Goal: Task Accomplishment & Management: Complete application form

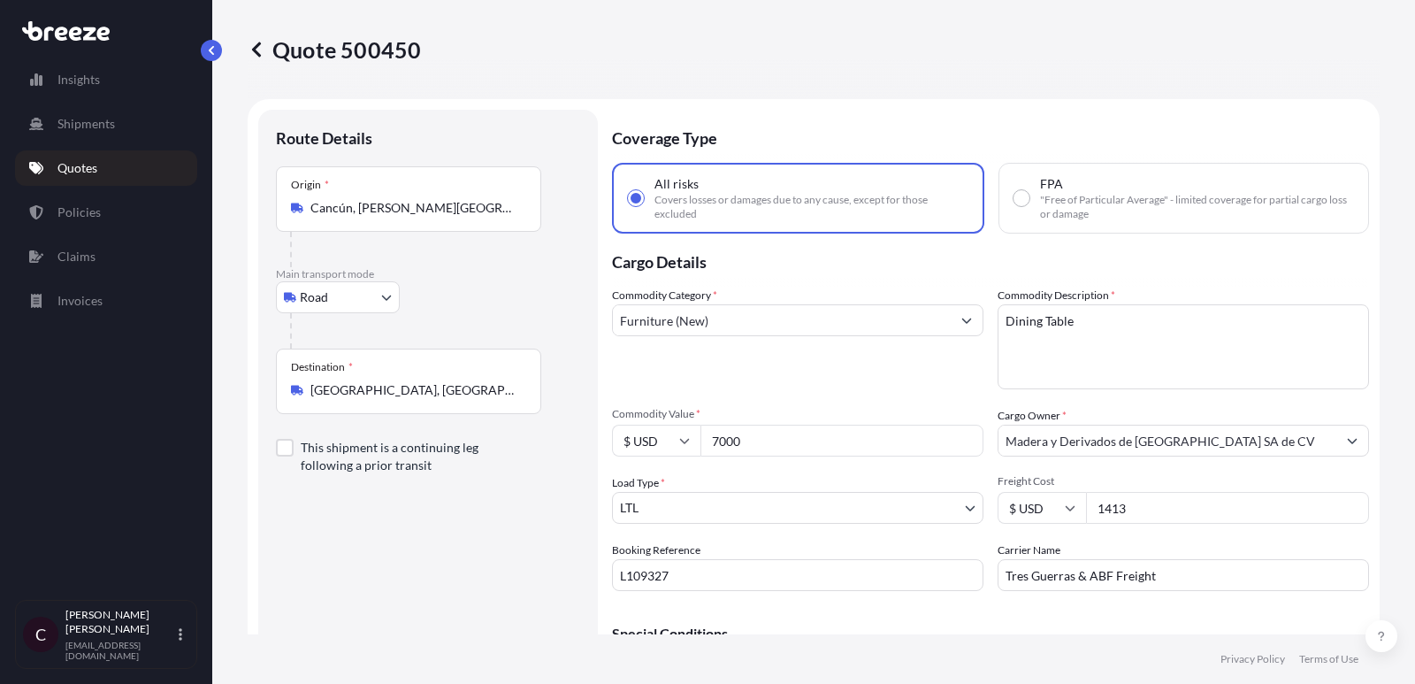
select select "Road"
select select "1"
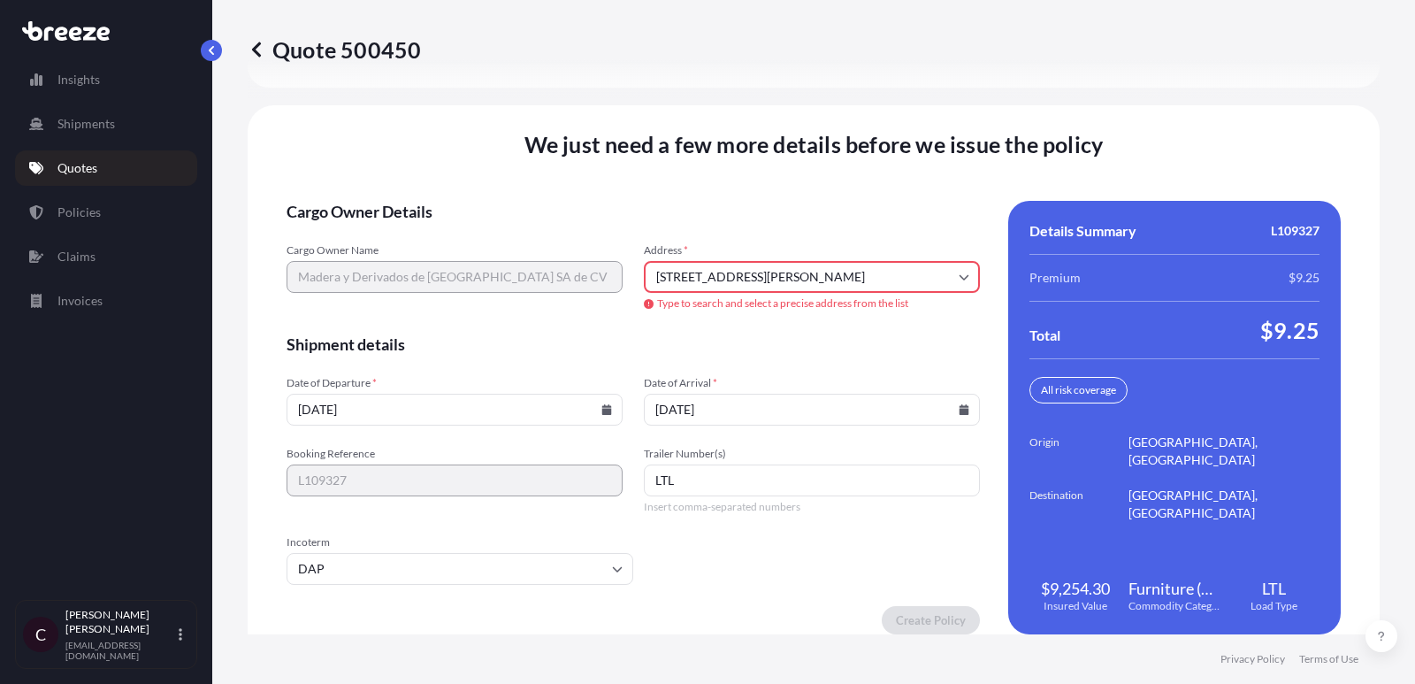
click at [78, 172] on p "Quotes" at bounding box center [77, 168] width 40 height 18
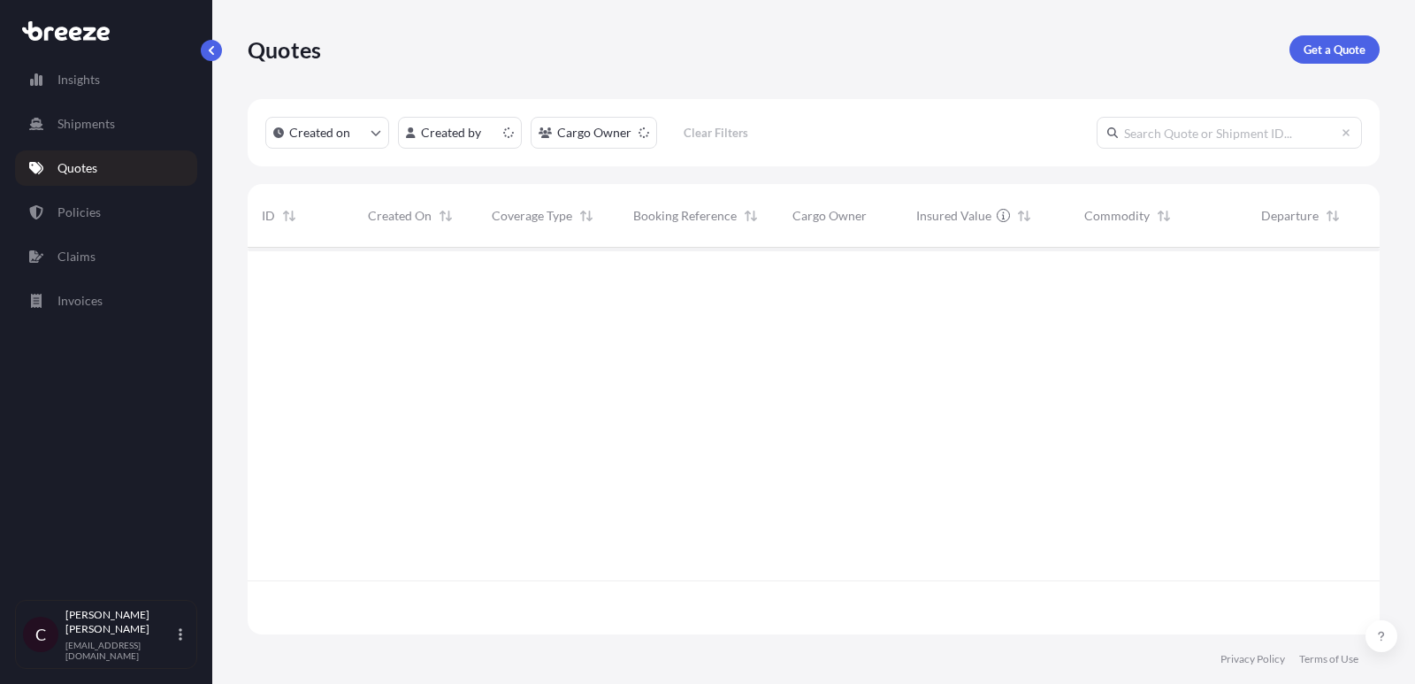
scroll to position [396, 1132]
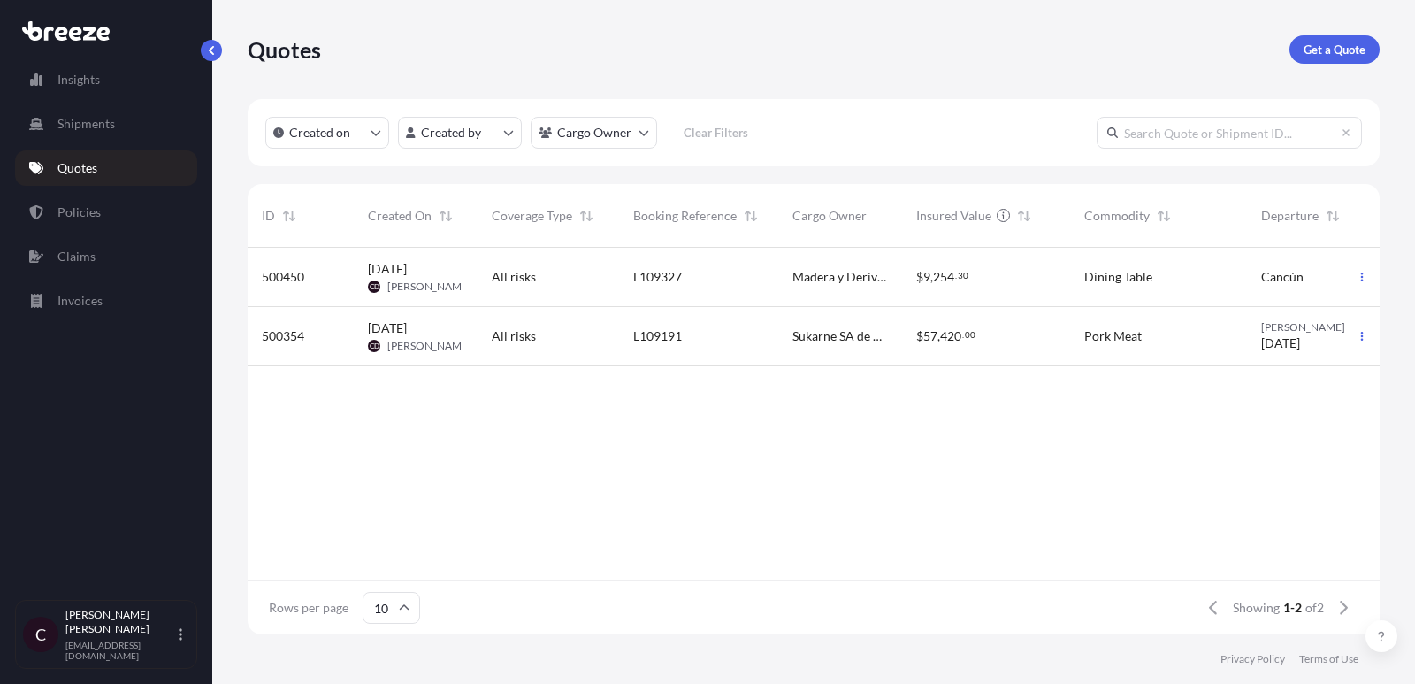
click at [625, 358] on div "L109191" at bounding box center [698, 336] width 159 height 59
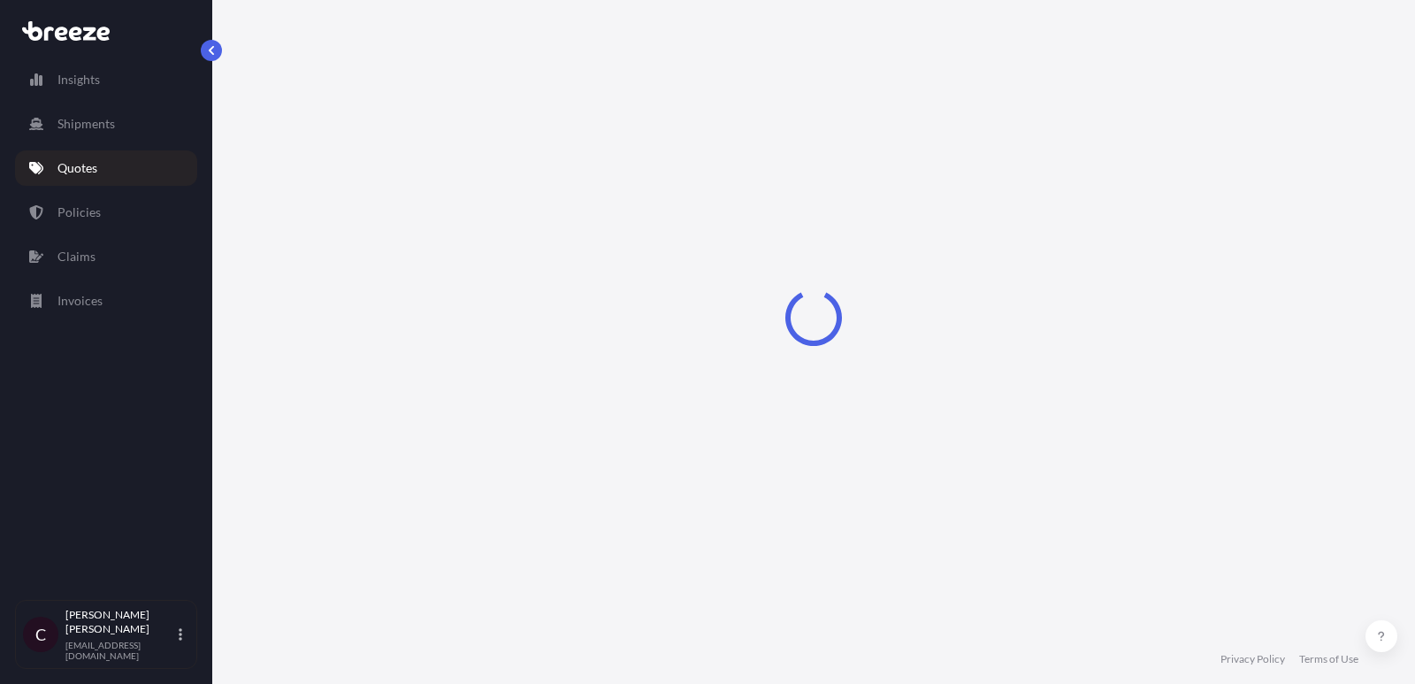
select select "Road"
select select "2"
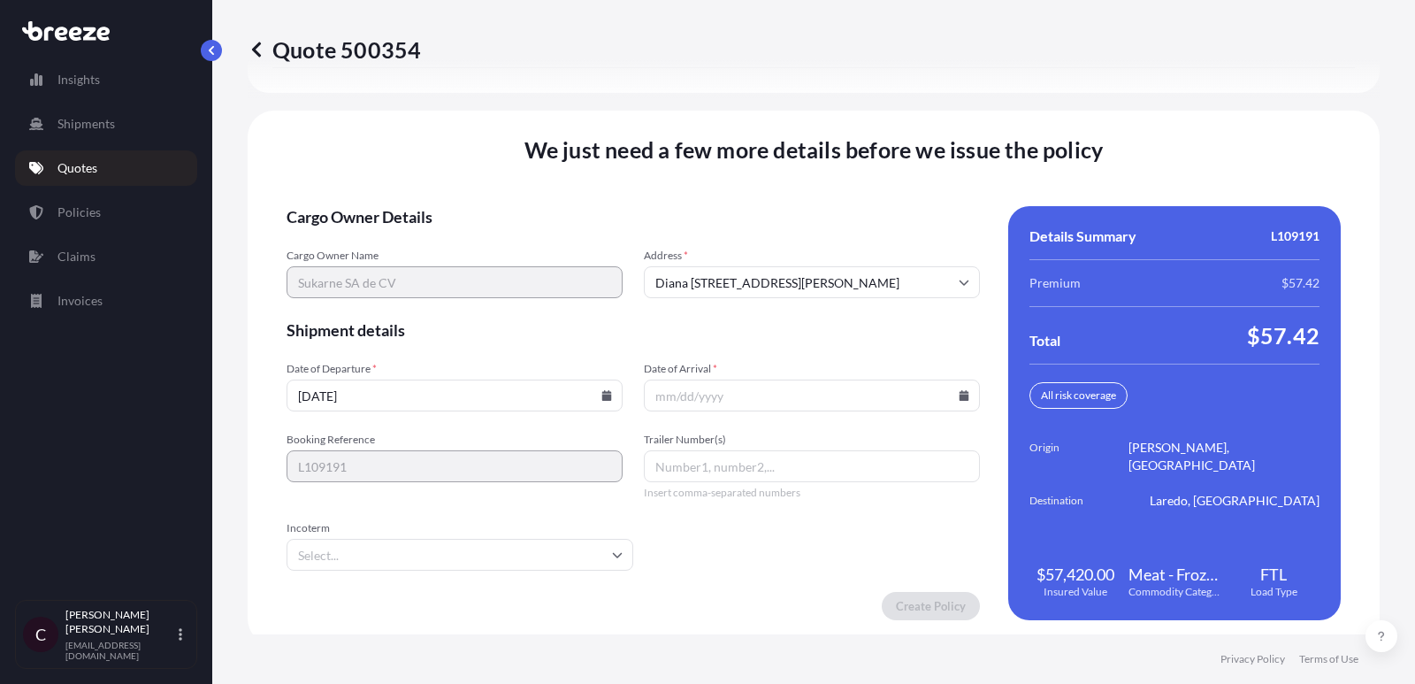
scroll to position [2727, 0]
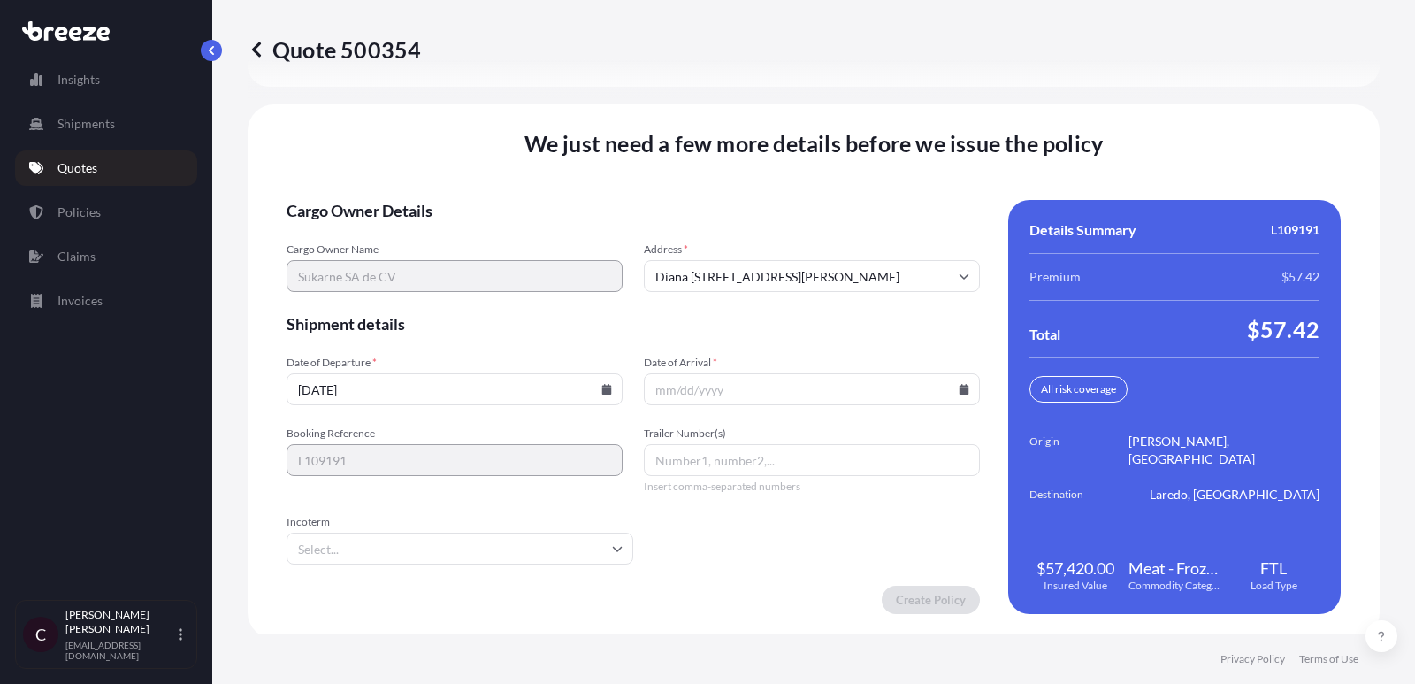
click at [726, 457] on input "Trailer Number(s)" at bounding box center [812, 460] width 336 height 32
paste input "K261"
type input "K261"
click at [607, 384] on icon at bounding box center [607, 389] width 10 height 11
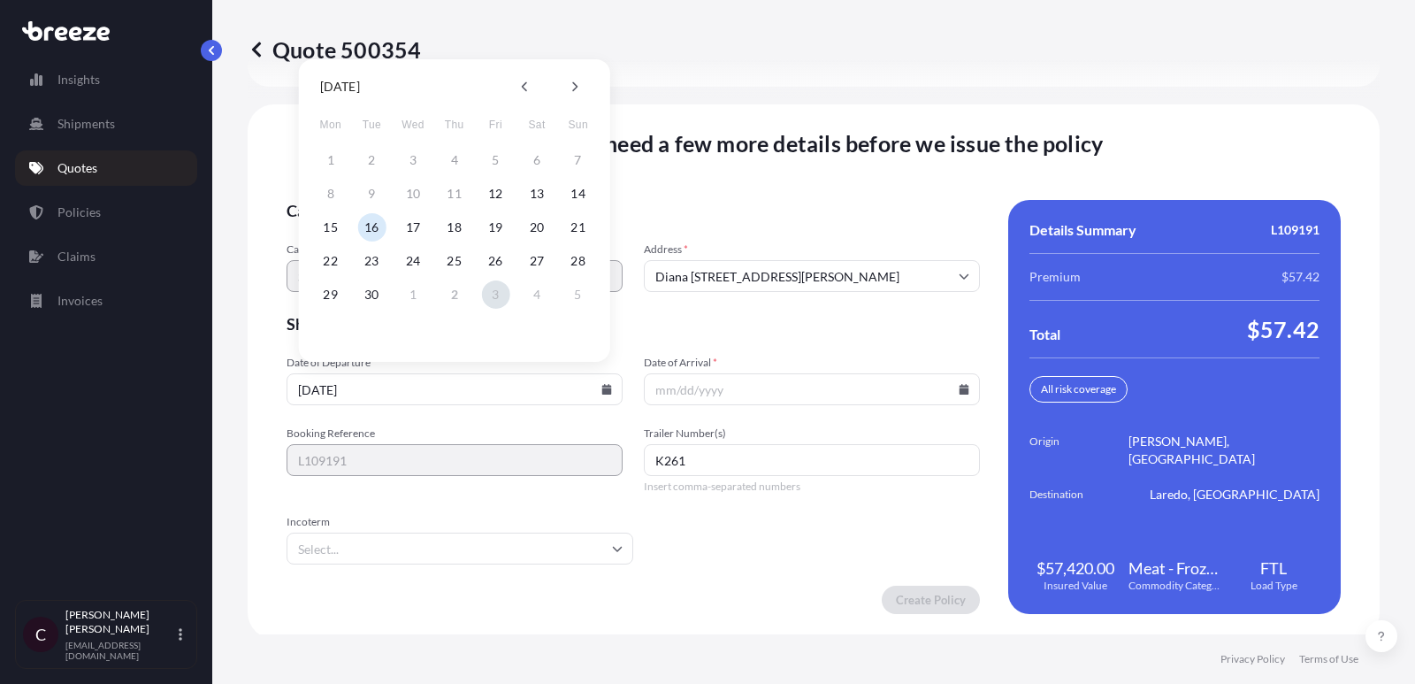
click at [495, 291] on button "3" at bounding box center [495, 294] width 28 height 28
type input "[DATE]"
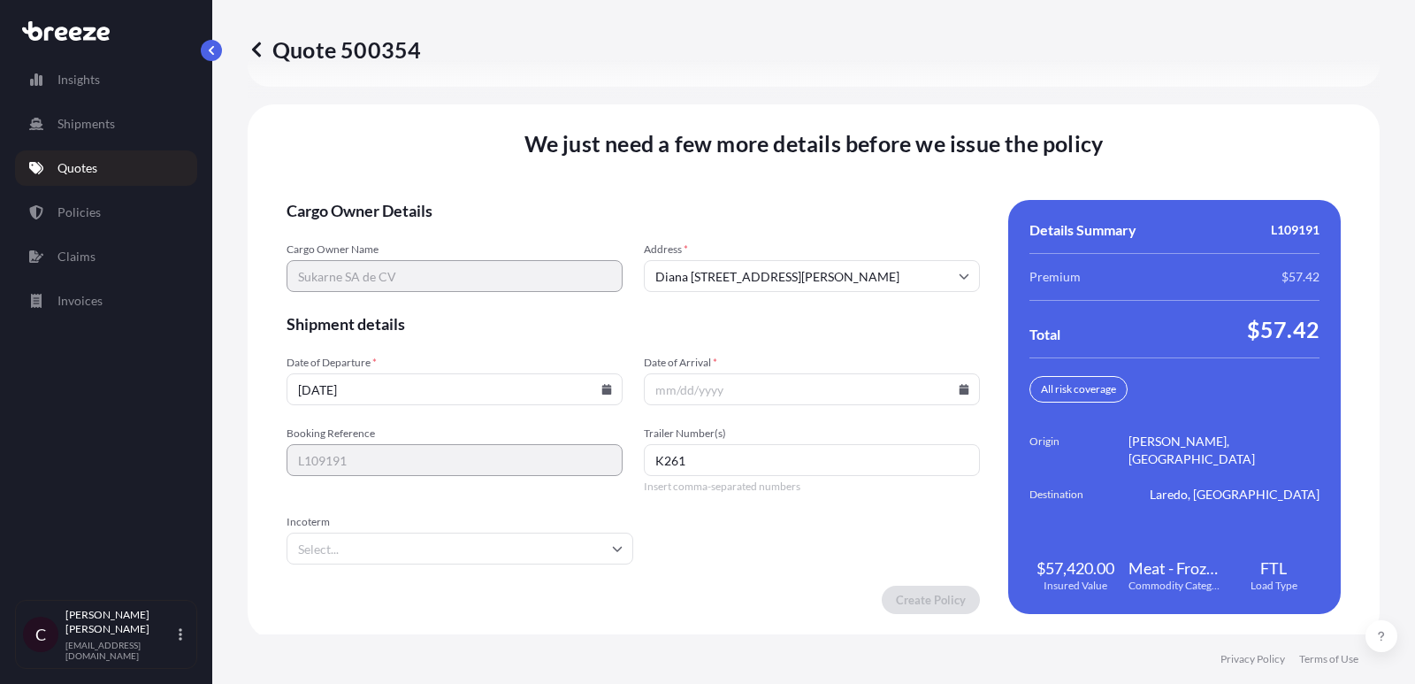
click at [906, 376] on input "Date of Arrival *" at bounding box center [812, 389] width 336 height 32
click at [958, 383] on input "Date of Arrival *" at bounding box center [812, 389] width 336 height 32
click at [962, 386] on icon at bounding box center [964, 389] width 10 height 11
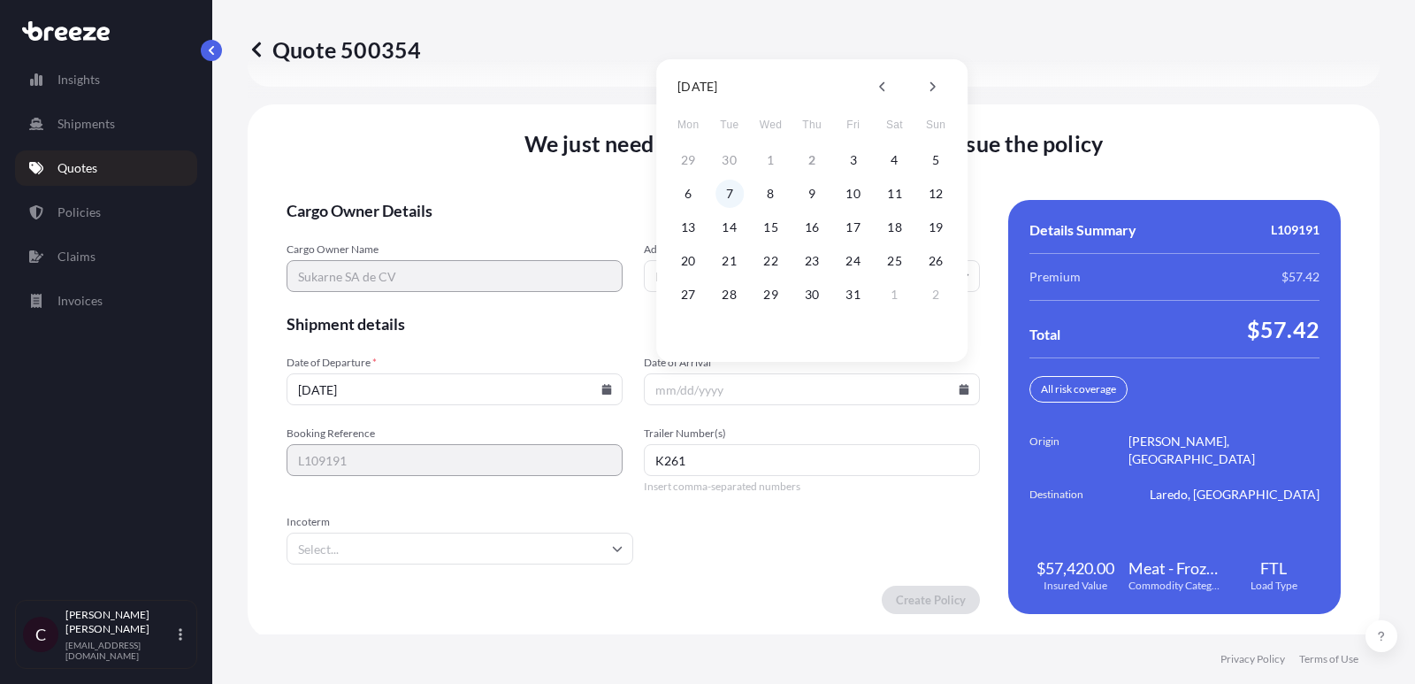
click at [731, 191] on button "7" at bounding box center [729, 194] width 28 height 28
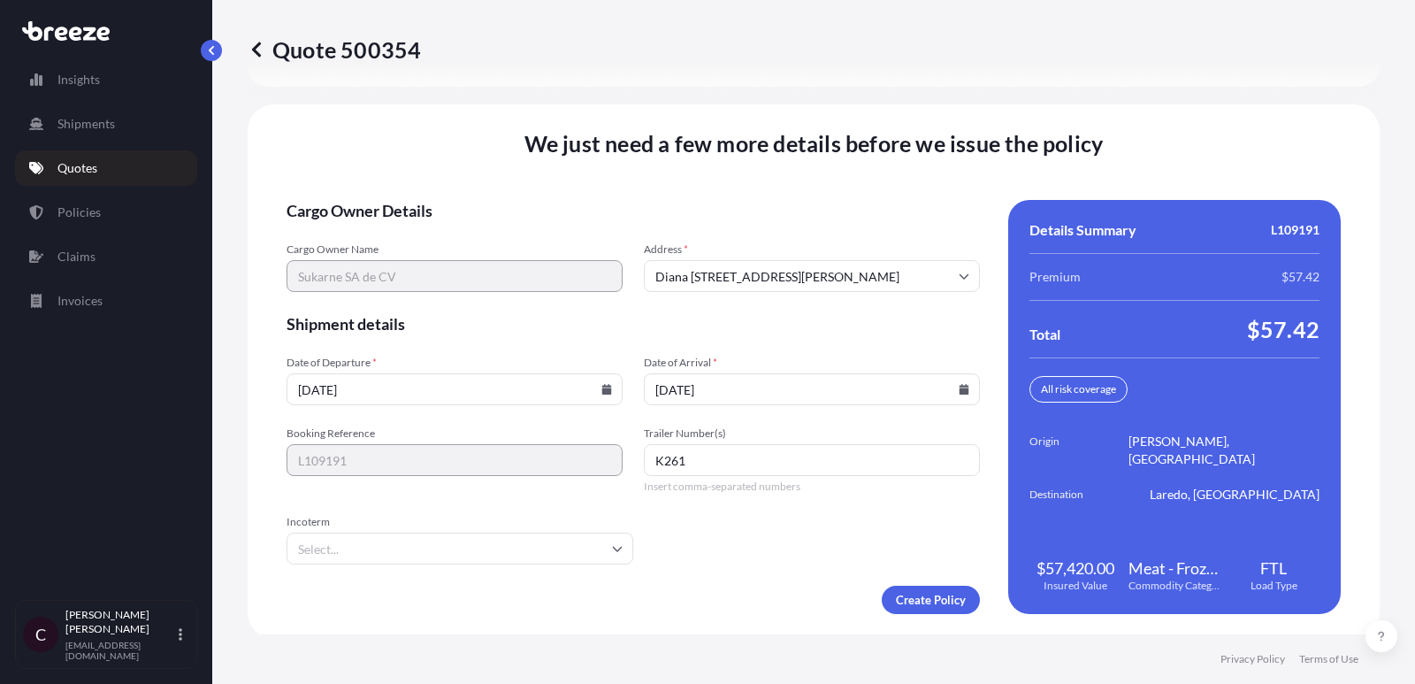
type input "[DATE]"
click at [500, 544] on input "Incoterm" at bounding box center [459, 548] width 347 height 32
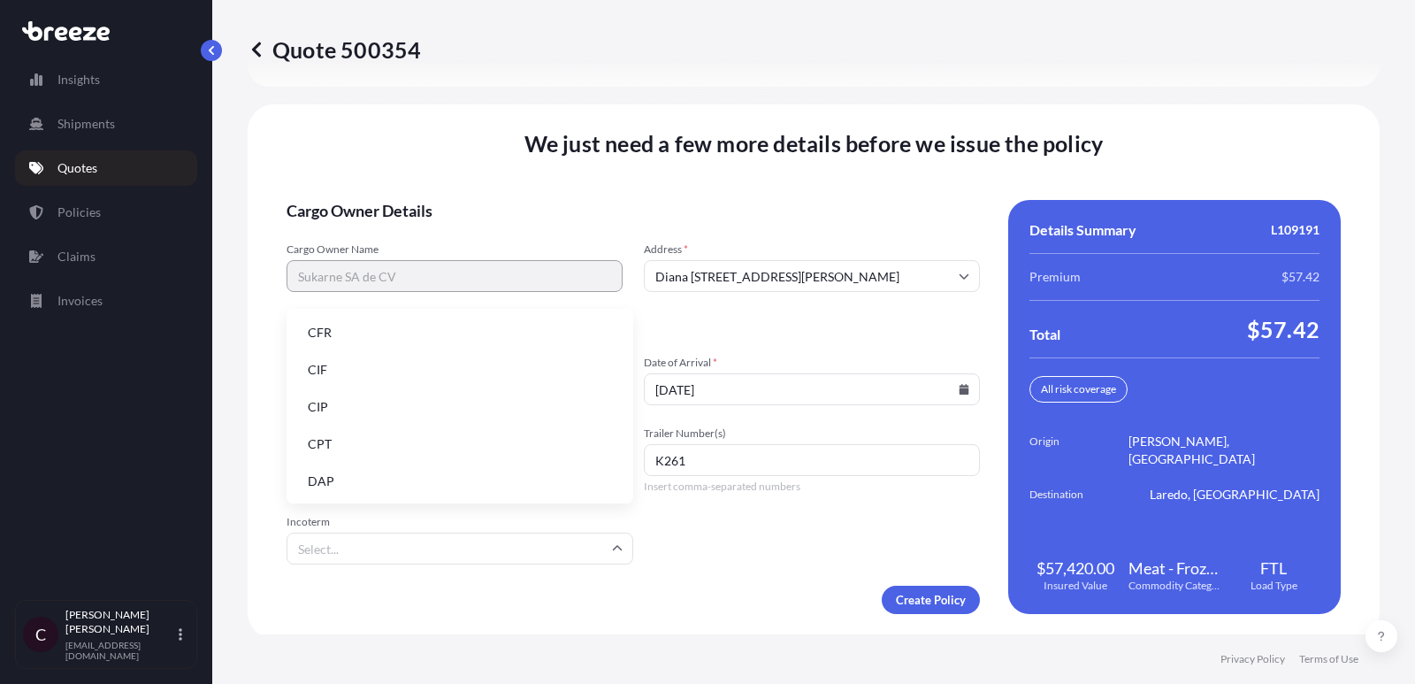
click at [501, 473] on li "DAP" at bounding box center [460, 481] width 332 height 34
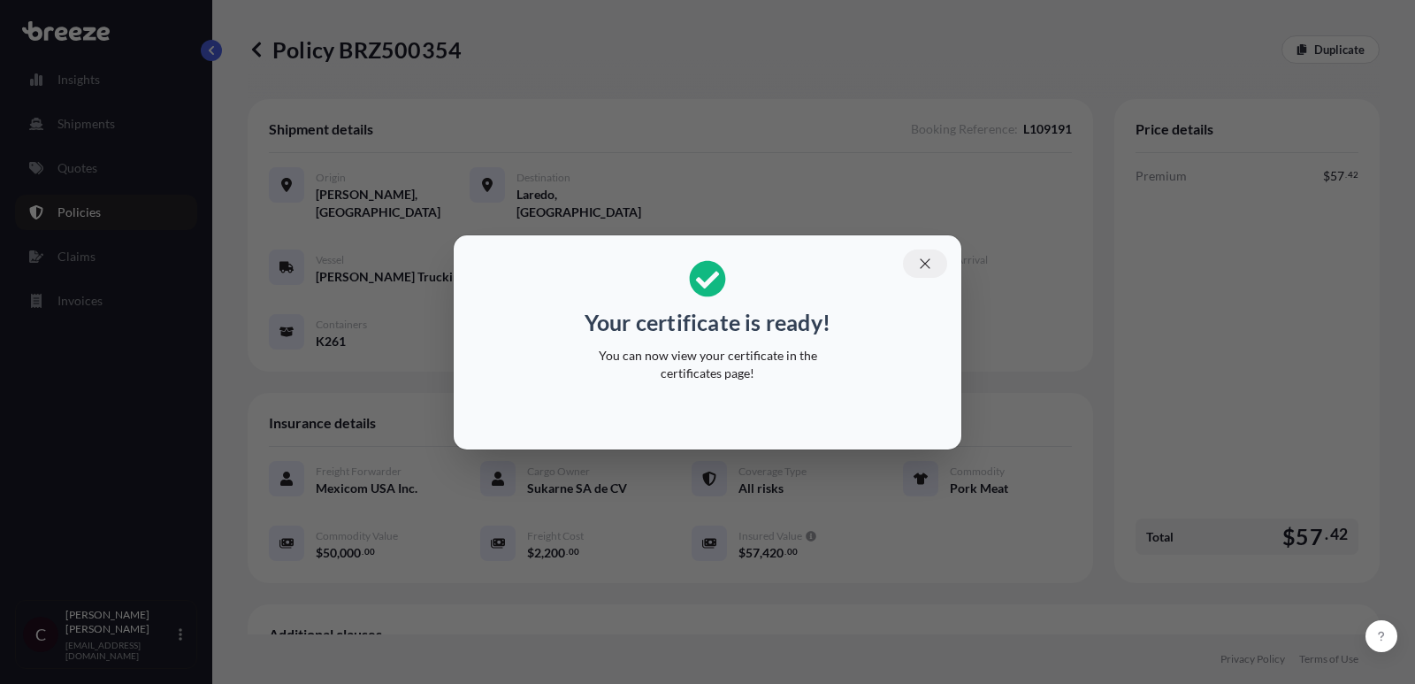
click at [920, 264] on icon "button" at bounding box center [925, 264] width 16 height 16
